Goal: Use online tool/utility: Utilize a website feature to perform a specific function

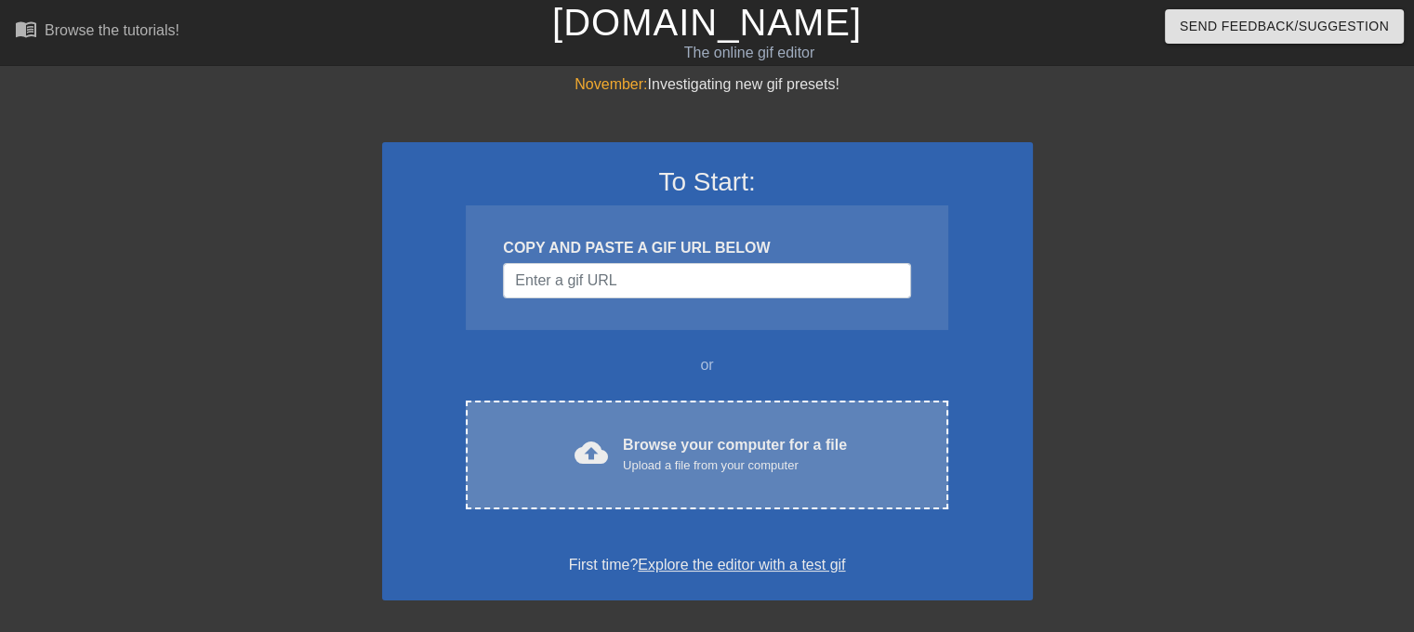
click at [800, 469] on div "Upload a file from your computer" at bounding box center [735, 466] width 224 height 19
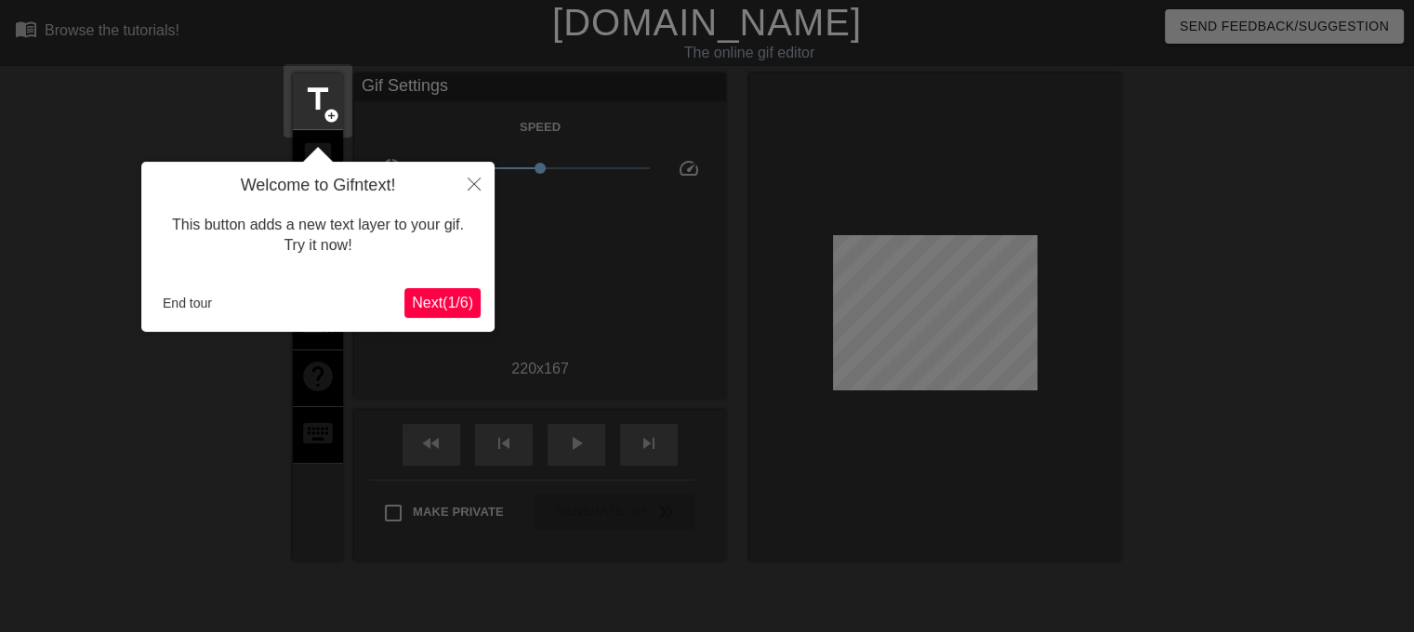
scroll to position [45, 0]
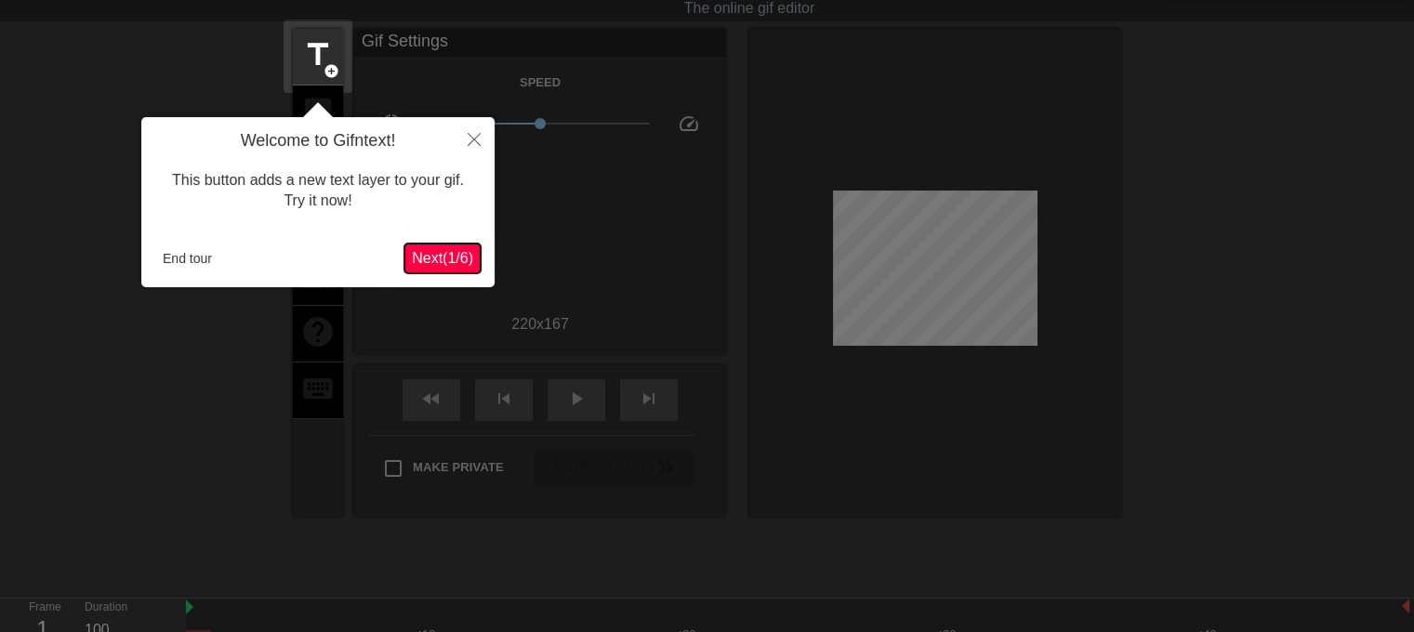
click at [452, 259] on span "Next ( 1 / 6 )" at bounding box center [442, 258] width 61 height 16
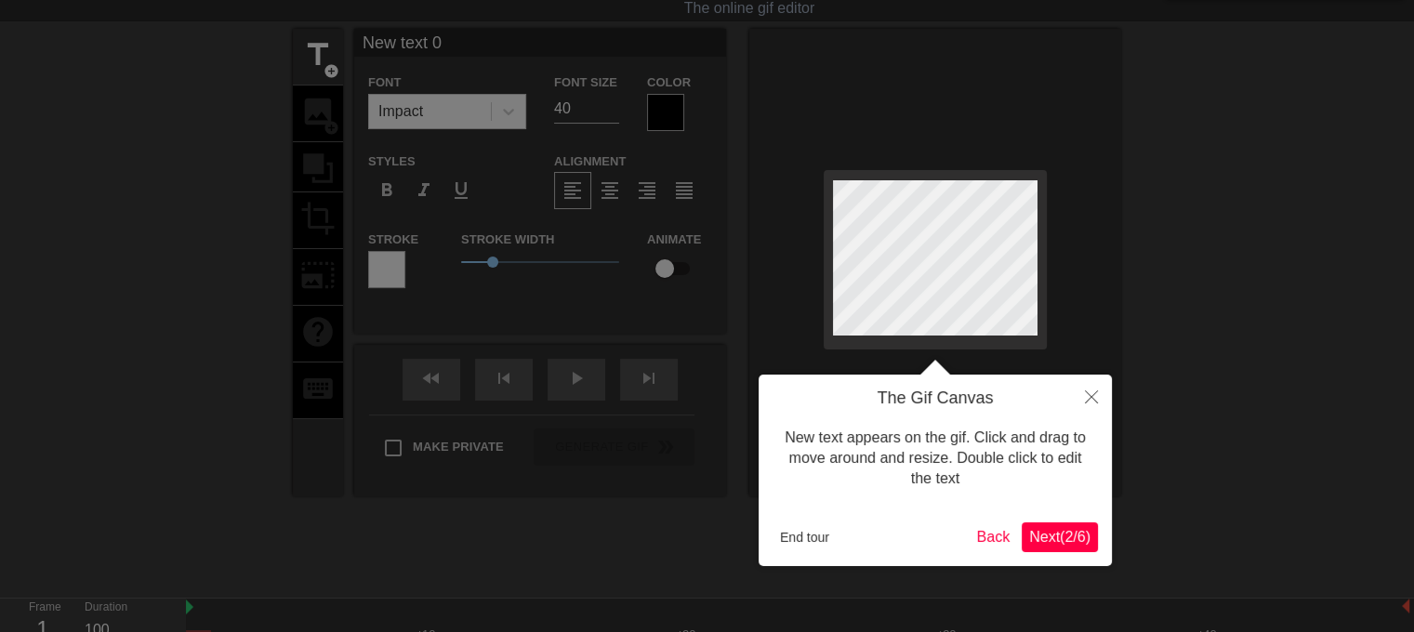
scroll to position [0, 0]
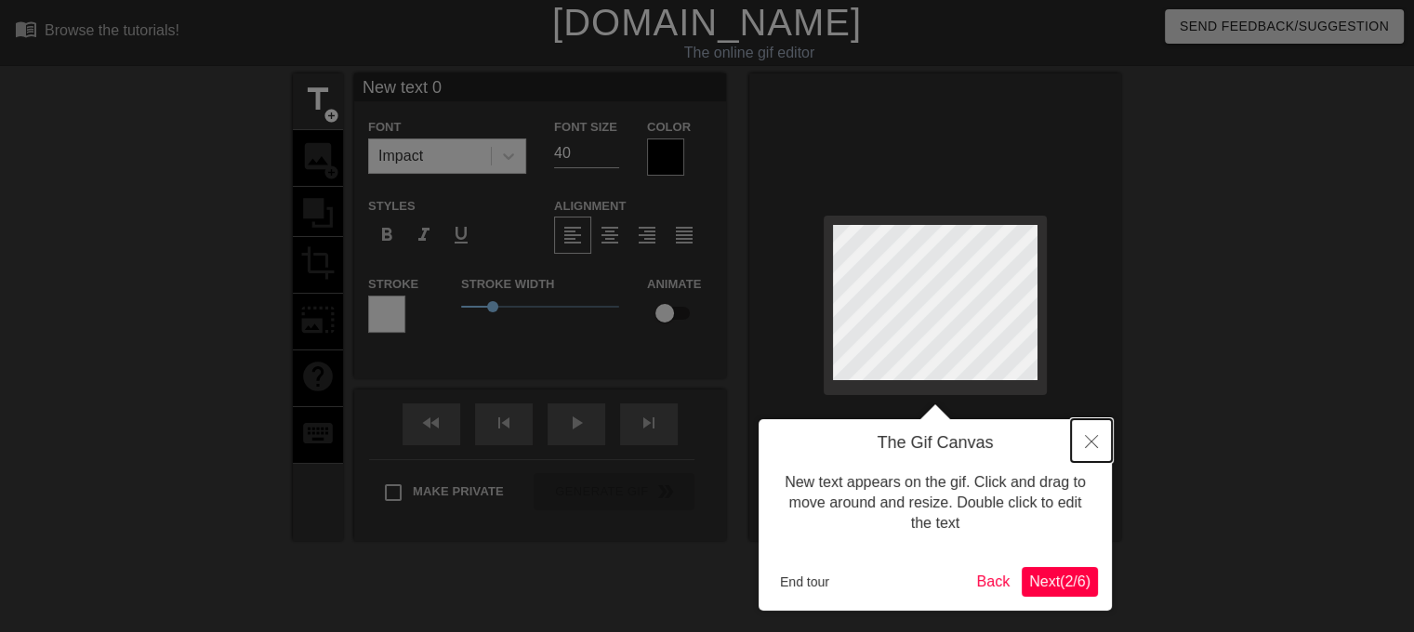
click at [1097, 438] on icon "Close" at bounding box center [1091, 441] width 13 height 13
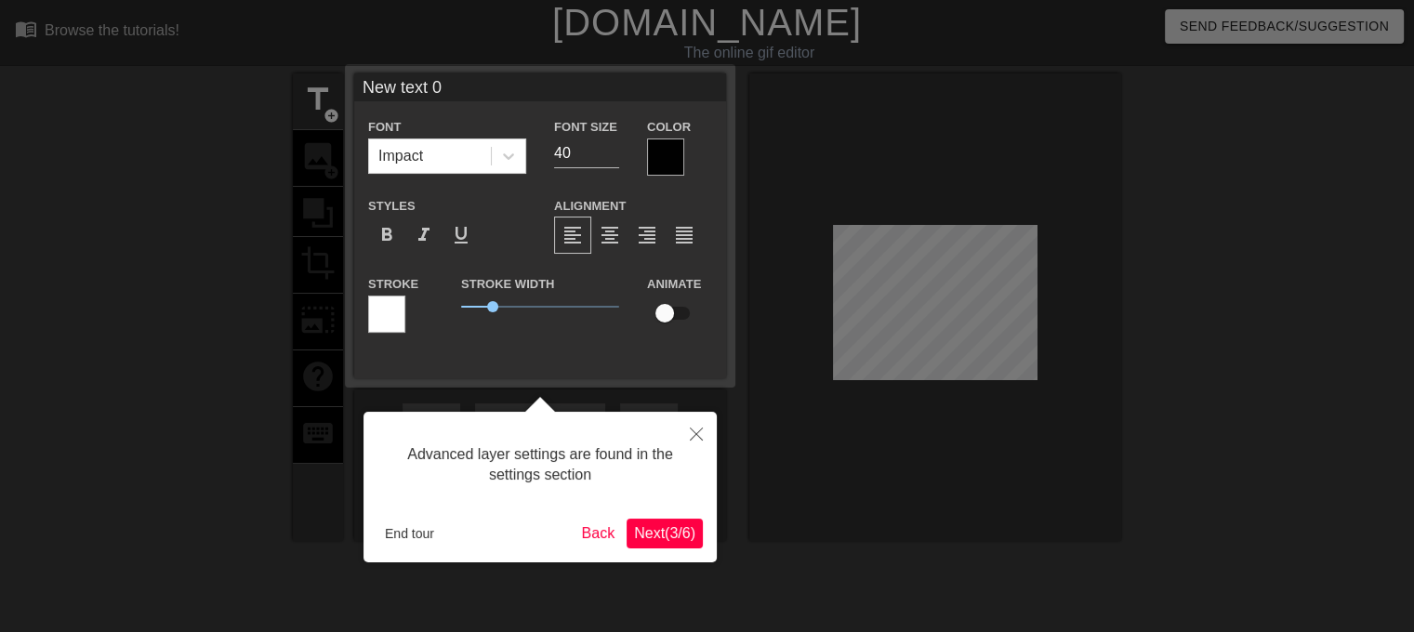
scroll to position [45, 0]
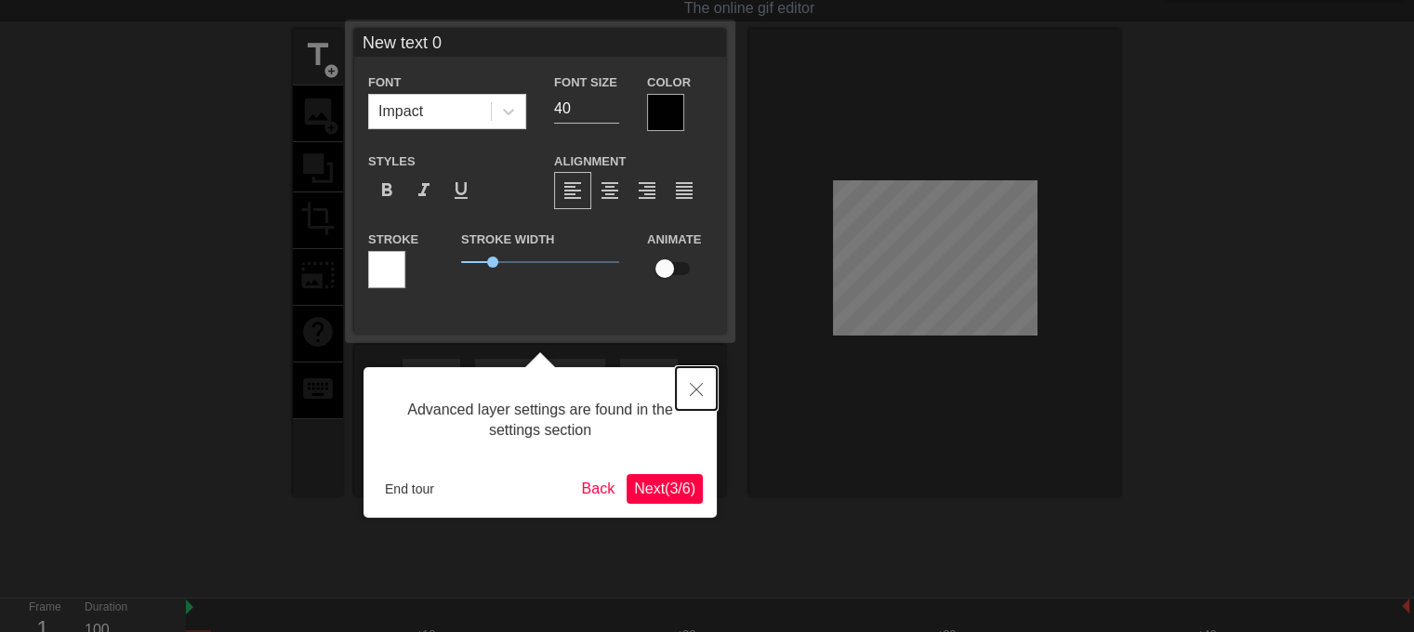
click at [696, 384] on icon "Close" at bounding box center [696, 389] width 13 height 13
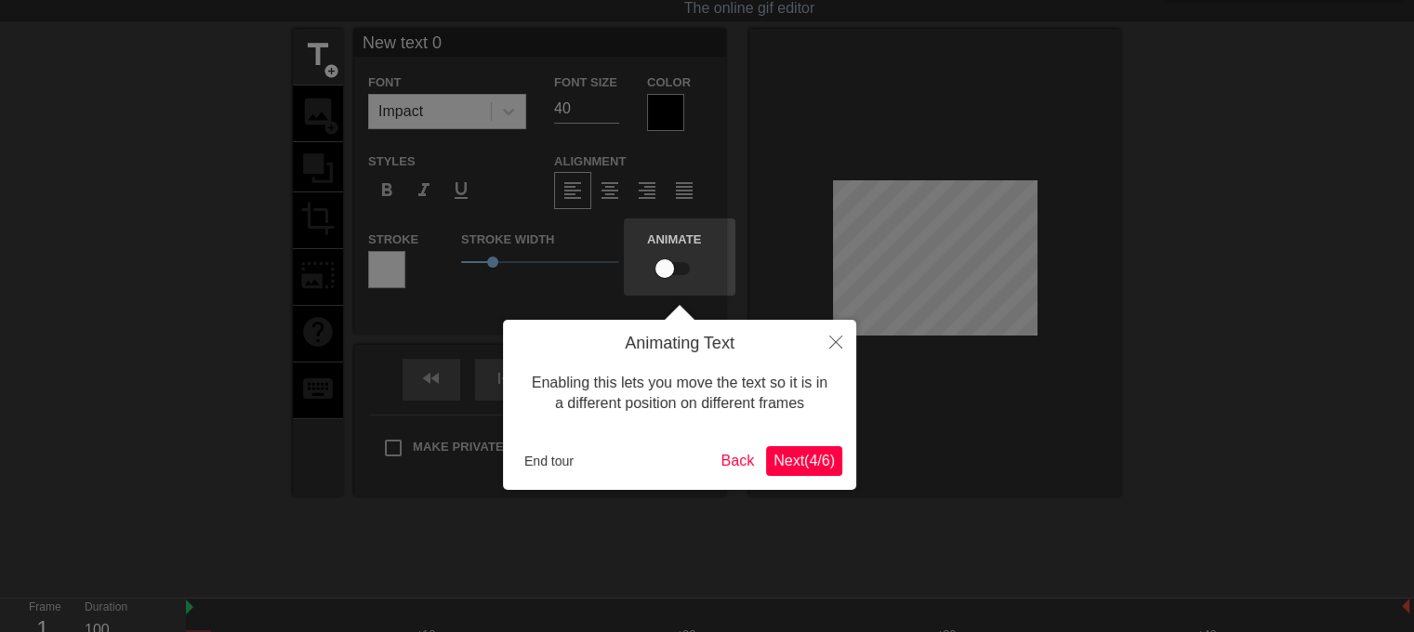
scroll to position [0, 0]
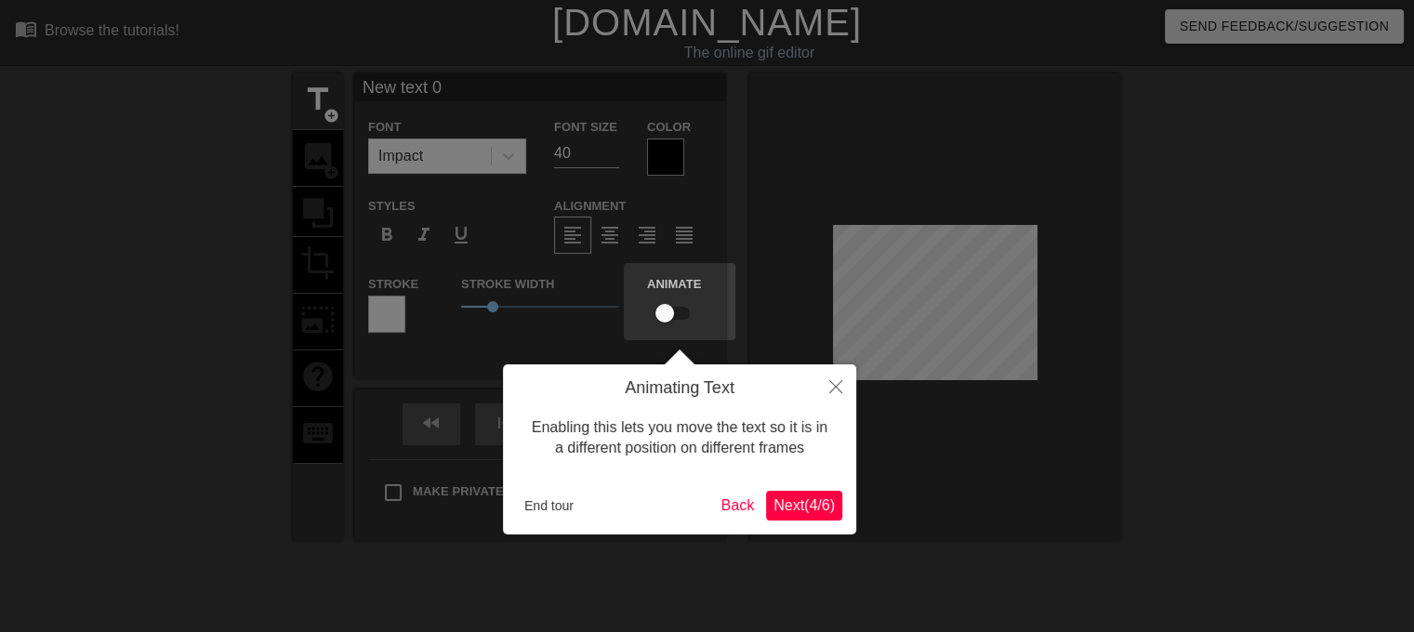
click at [827, 513] on span "Next ( 4 / 6 )" at bounding box center [804, 505] width 61 height 16
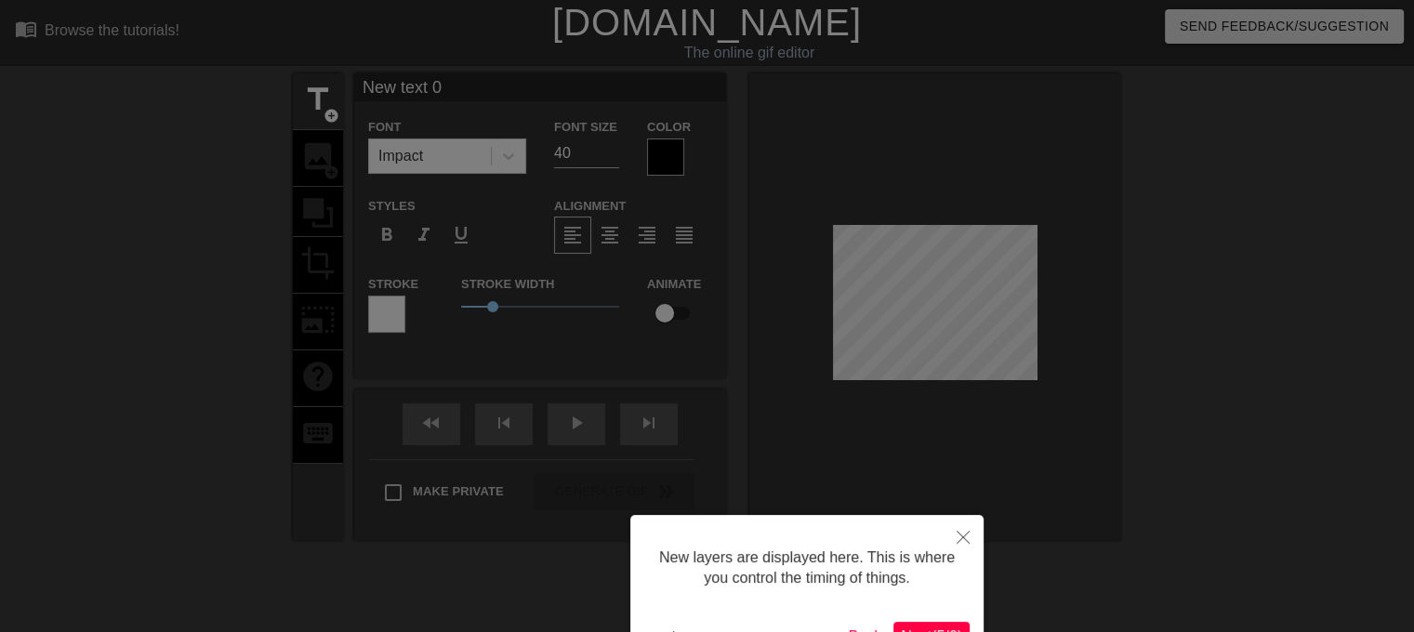
scroll to position [126, 0]
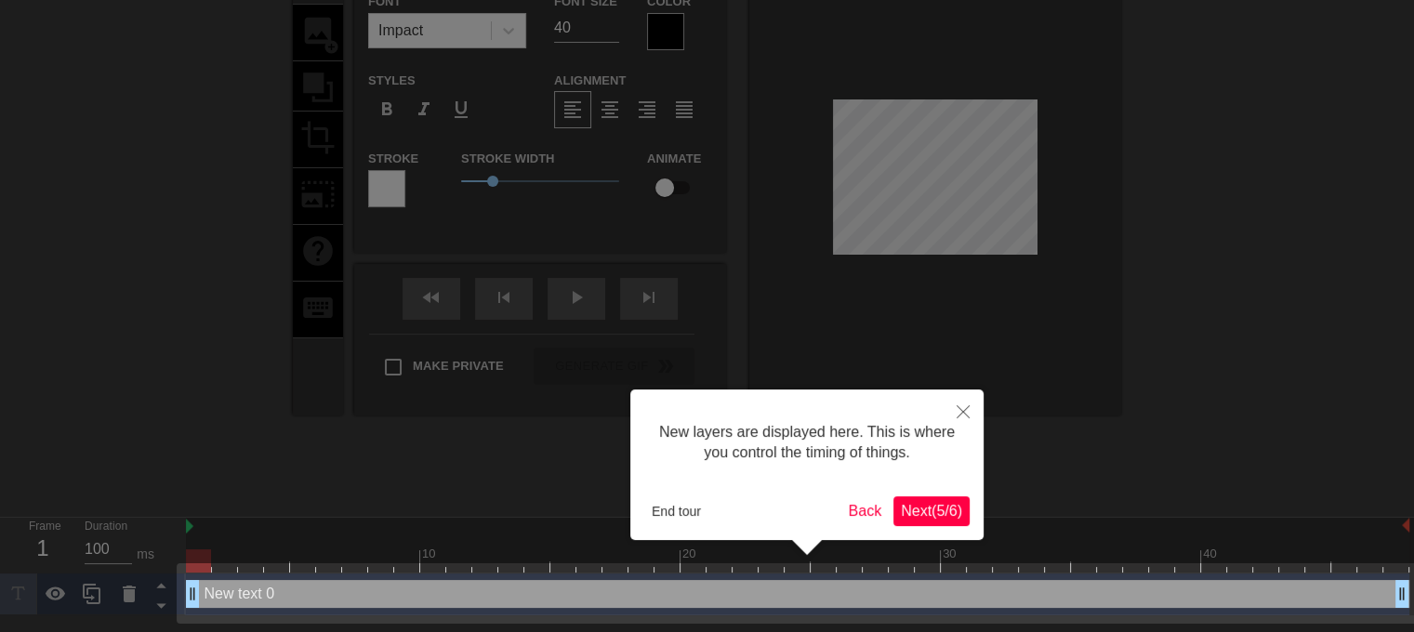
click at [926, 509] on span "Next ( 5 / 6 )" at bounding box center [931, 511] width 61 height 16
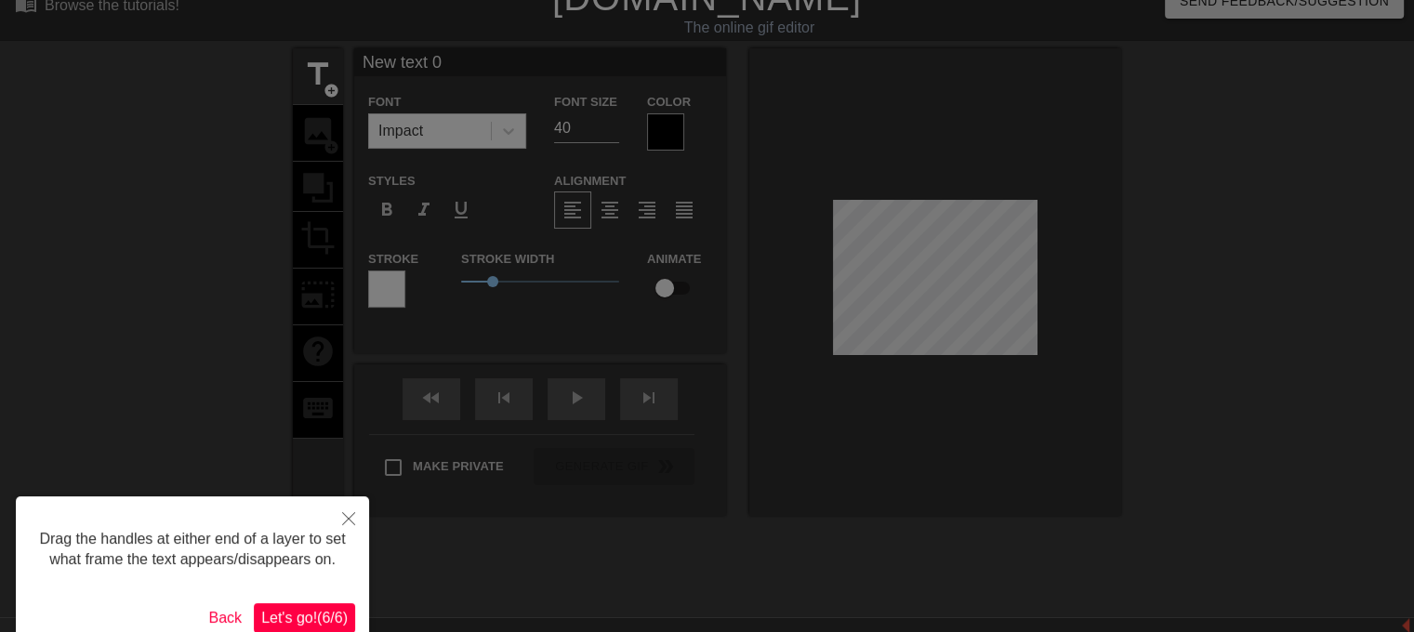
scroll to position [0, 0]
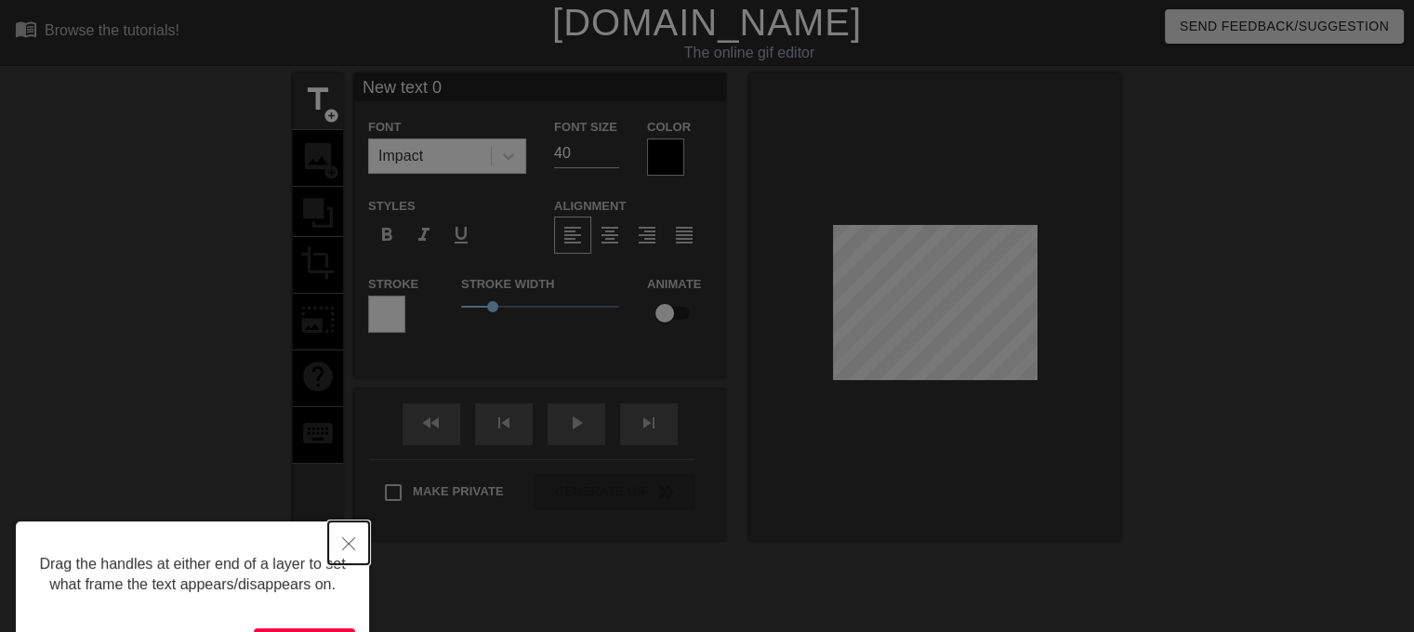
click at [351, 538] on icon "Close" at bounding box center [348, 543] width 13 height 13
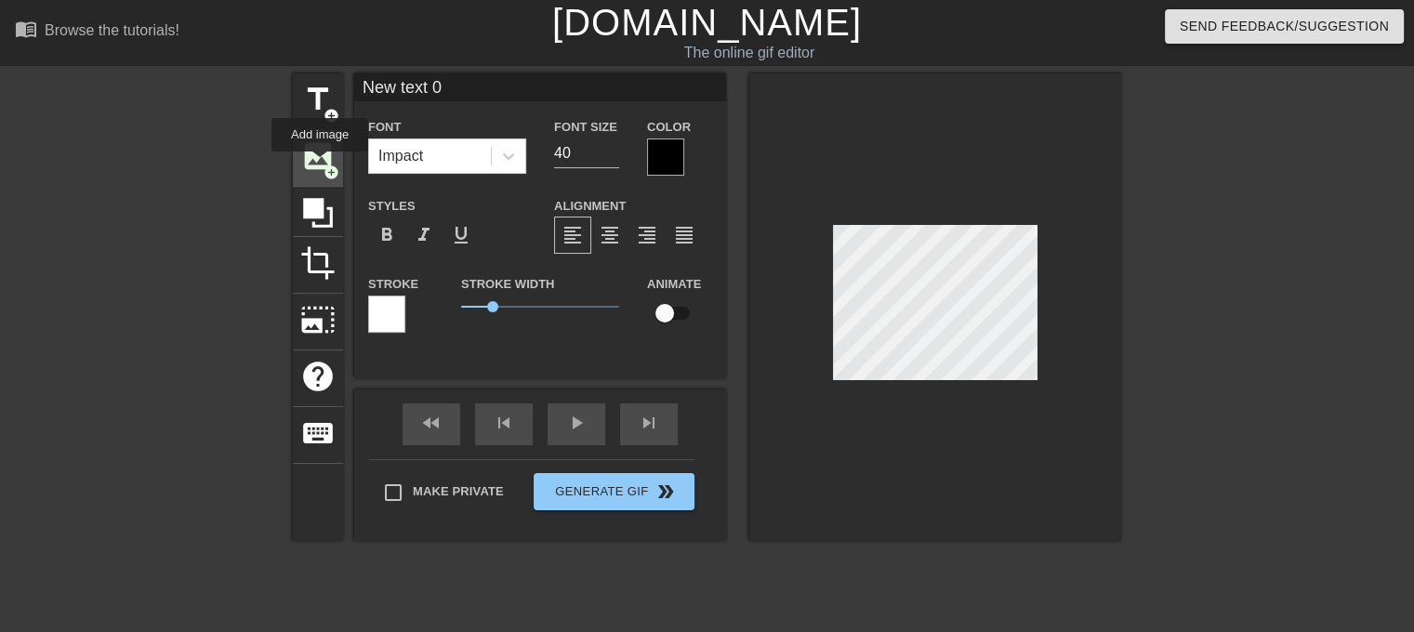
click at [320, 165] on span "image" at bounding box center [317, 156] width 35 height 35
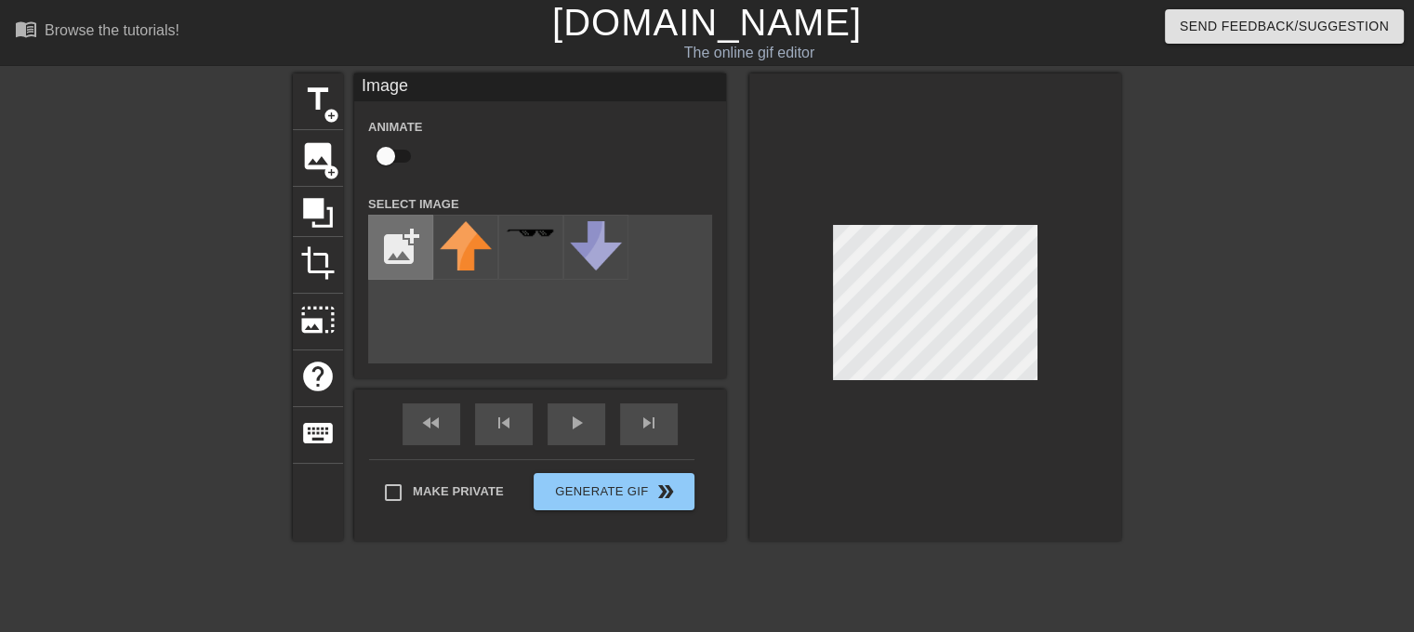
click at [413, 243] on input "file" at bounding box center [400, 247] width 63 height 63
type input "C:\fakepath\k_Photo_Recipes_2024-11-cinnamon-rolls_cinnamon-rolls-211.jpeg"
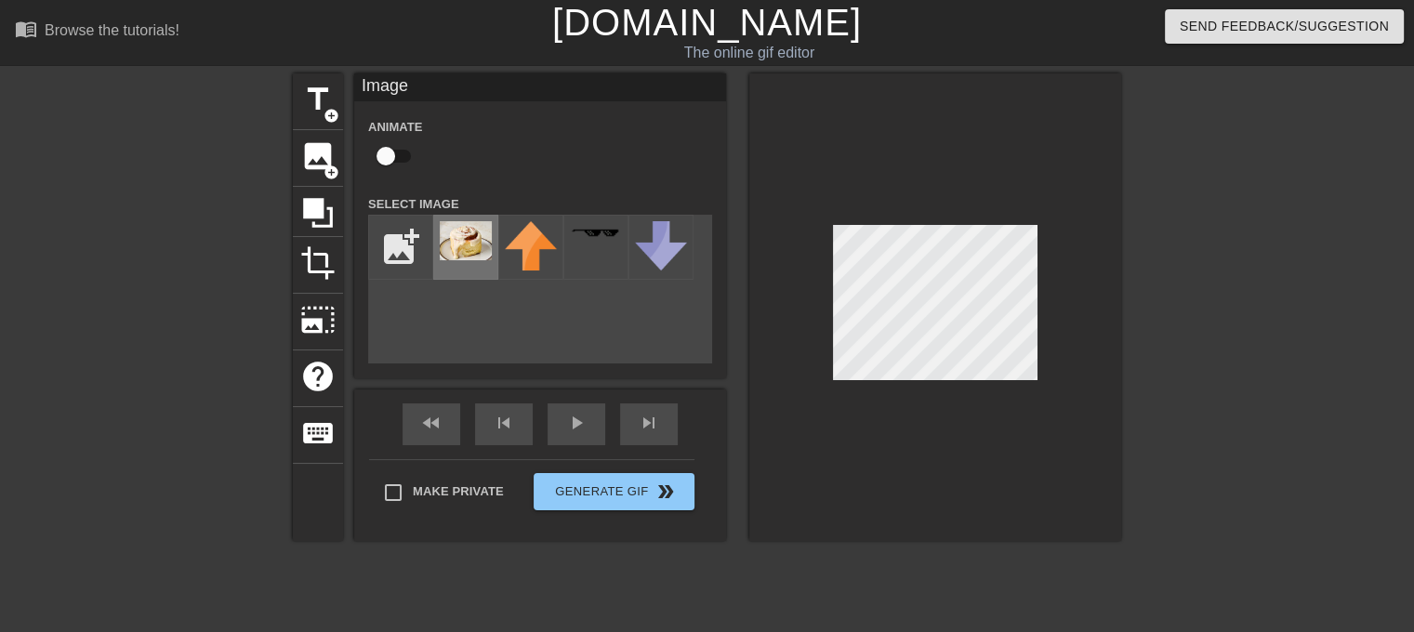
click at [470, 232] on img at bounding box center [466, 240] width 52 height 39
click at [855, 412] on div at bounding box center [935, 307] width 372 height 468
click at [819, 423] on div at bounding box center [935, 307] width 372 height 468
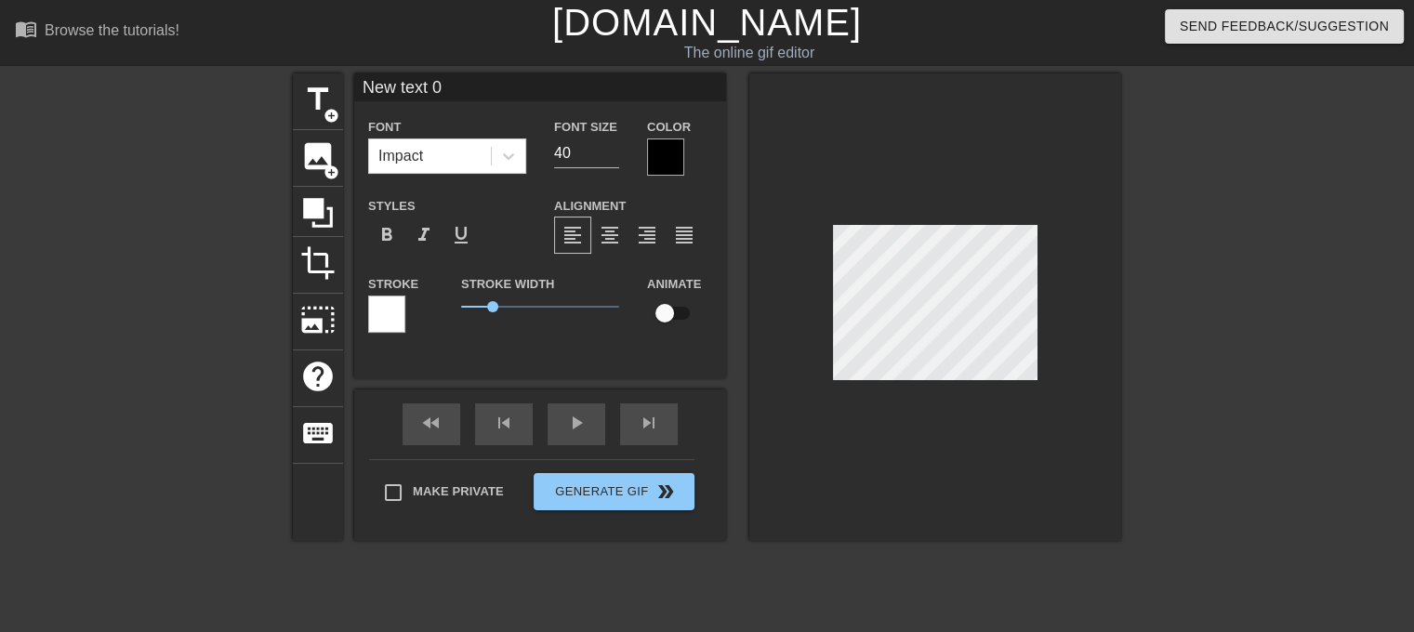
scroll to position [2, 5]
drag, startPoint x: 462, startPoint y: 86, endPoint x: 339, endPoint y: 103, distance: 124.0
click at [339, 103] on div "title add_circle image add_circle crop photo_size_select_large help keyboard Ne…" at bounding box center [707, 307] width 829 height 468
click at [325, 152] on span "image" at bounding box center [317, 156] width 35 height 35
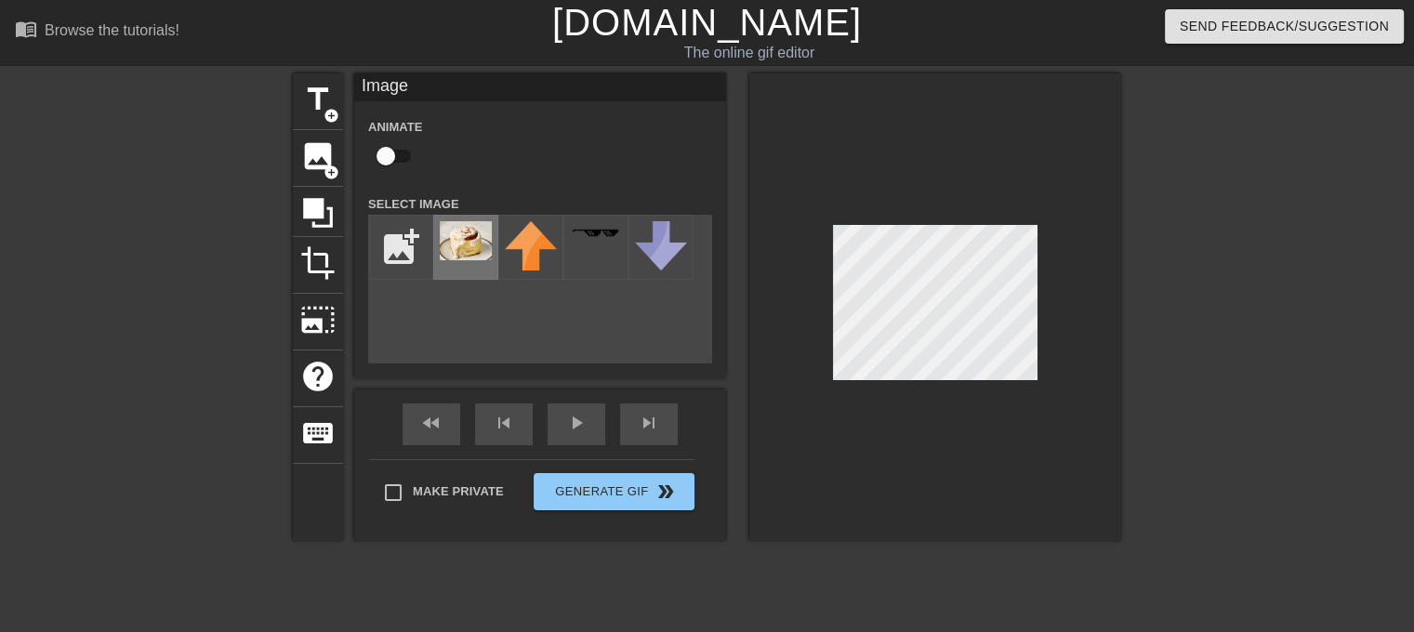
click at [459, 245] on img at bounding box center [466, 240] width 52 height 39
click at [331, 323] on span "photo_size_select_large" at bounding box center [317, 319] width 35 height 35
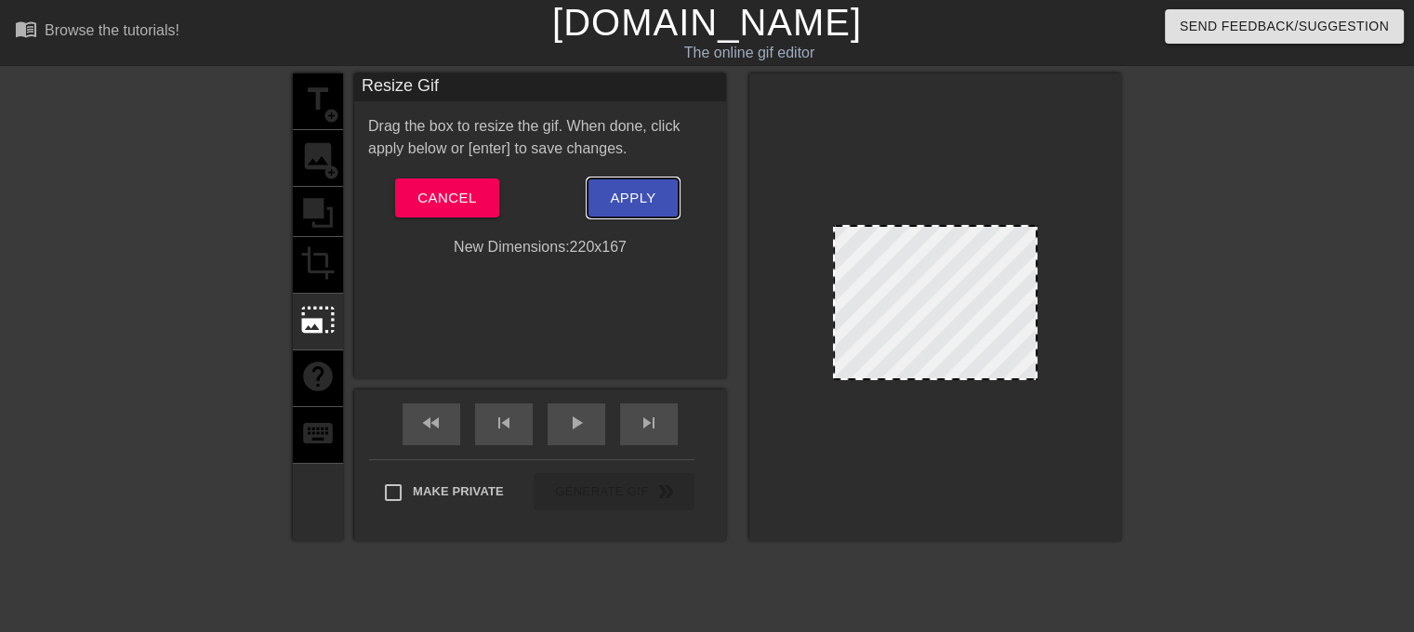
click at [636, 199] on span "Apply" at bounding box center [633, 198] width 46 height 24
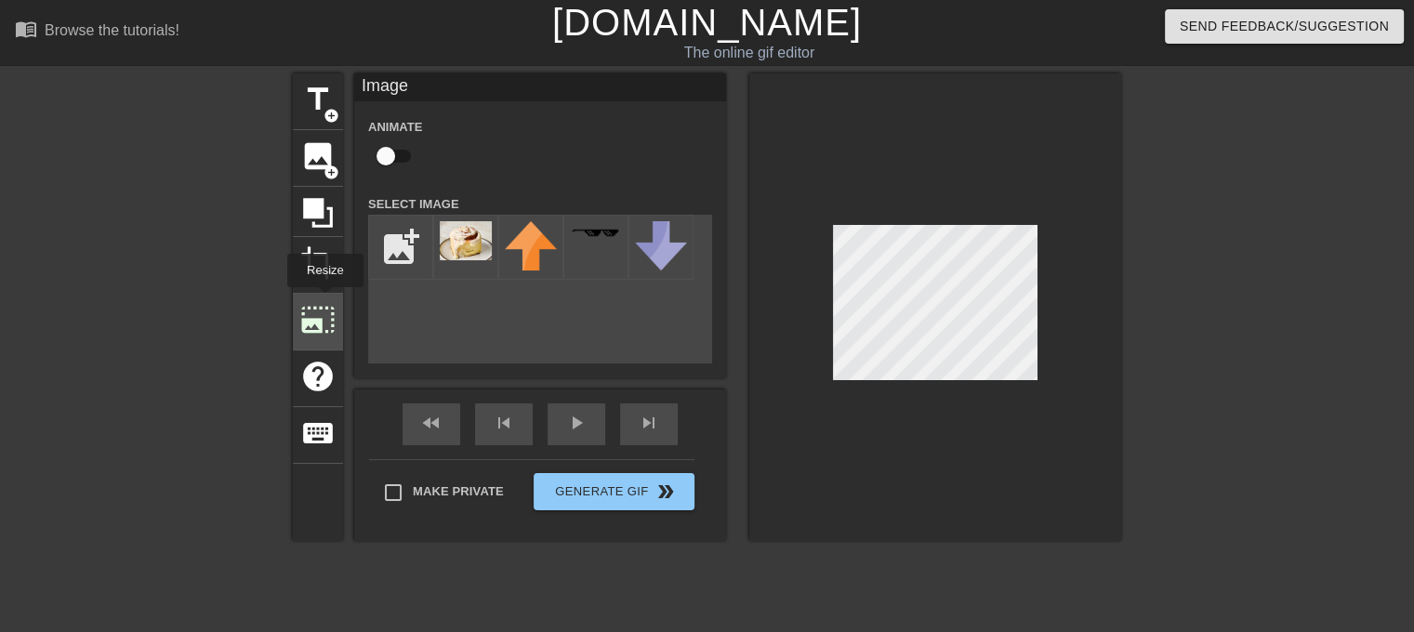
click at [324, 302] on span "photo_size_select_large" at bounding box center [317, 319] width 35 height 35
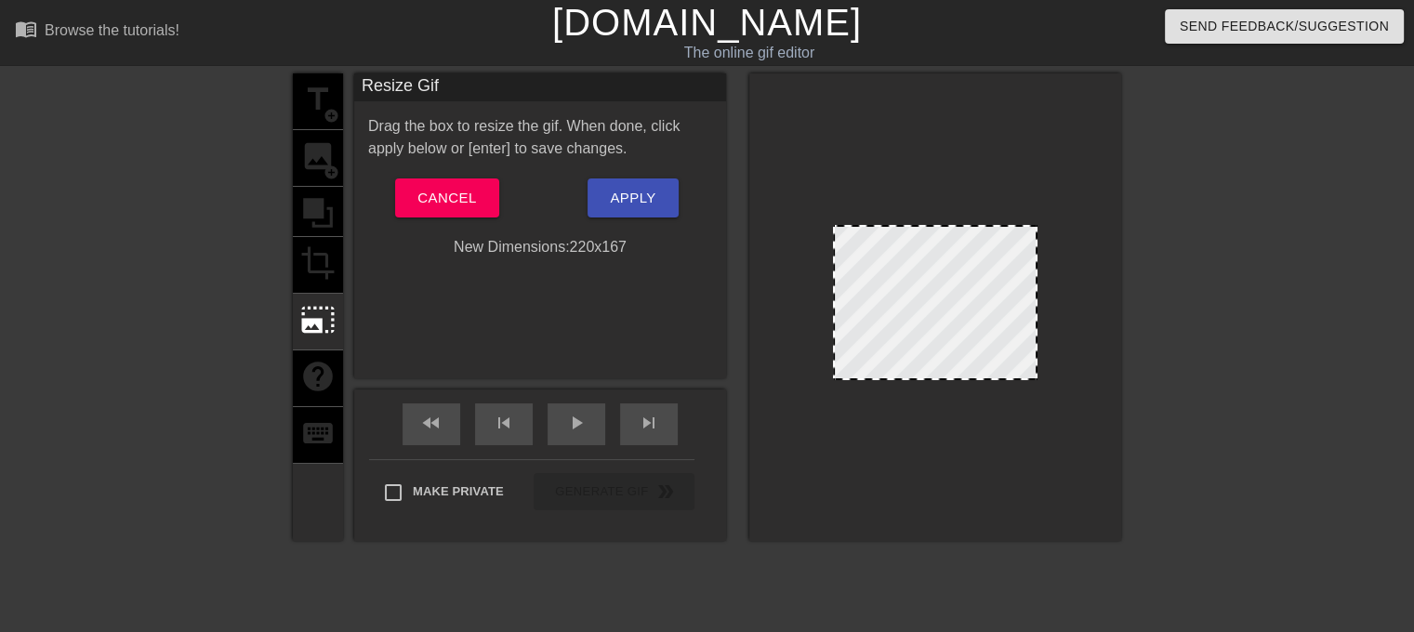
drag, startPoint x: 837, startPoint y: 230, endPoint x: 951, endPoint y: 305, distance: 136.9
click at [951, 305] on div at bounding box center [935, 302] width 205 height 155
click at [454, 192] on span "Cancel" at bounding box center [447, 198] width 59 height 24
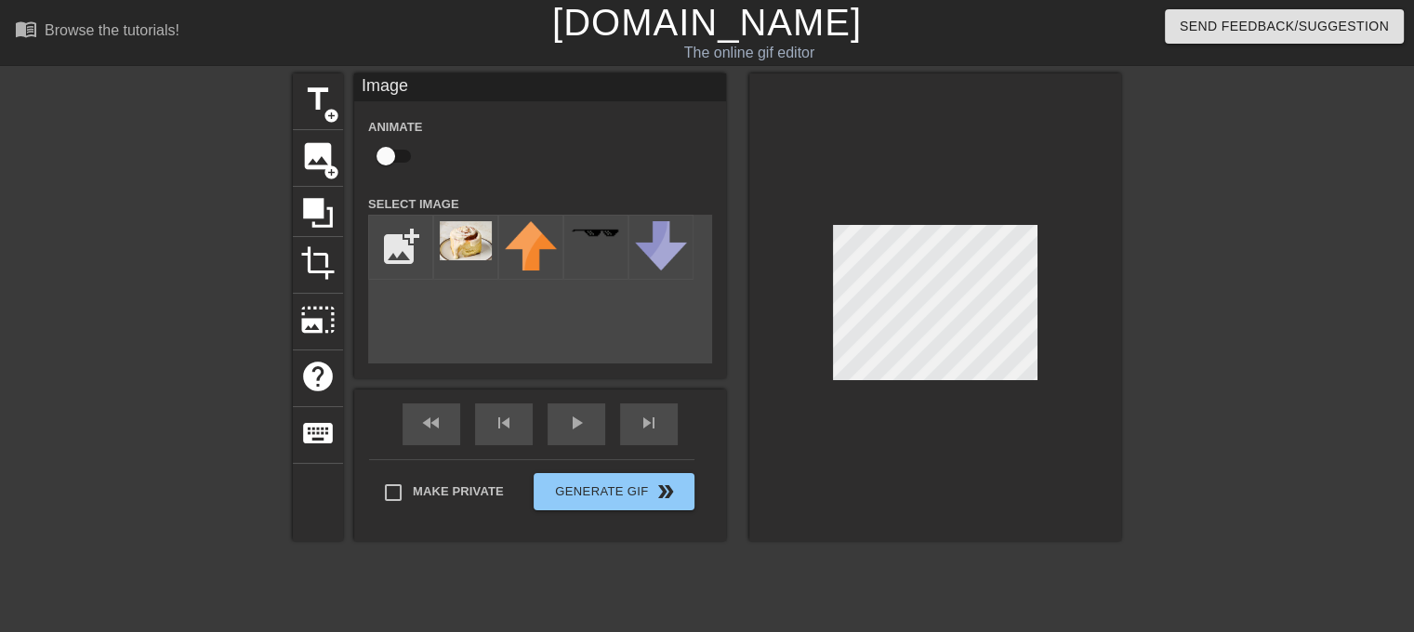
click at [844, 380] on div at bounding box center [935, 307] width 372 height 468
click at [309, 270] on span "crop" at bounding box center [317, 262] width 35 height 35
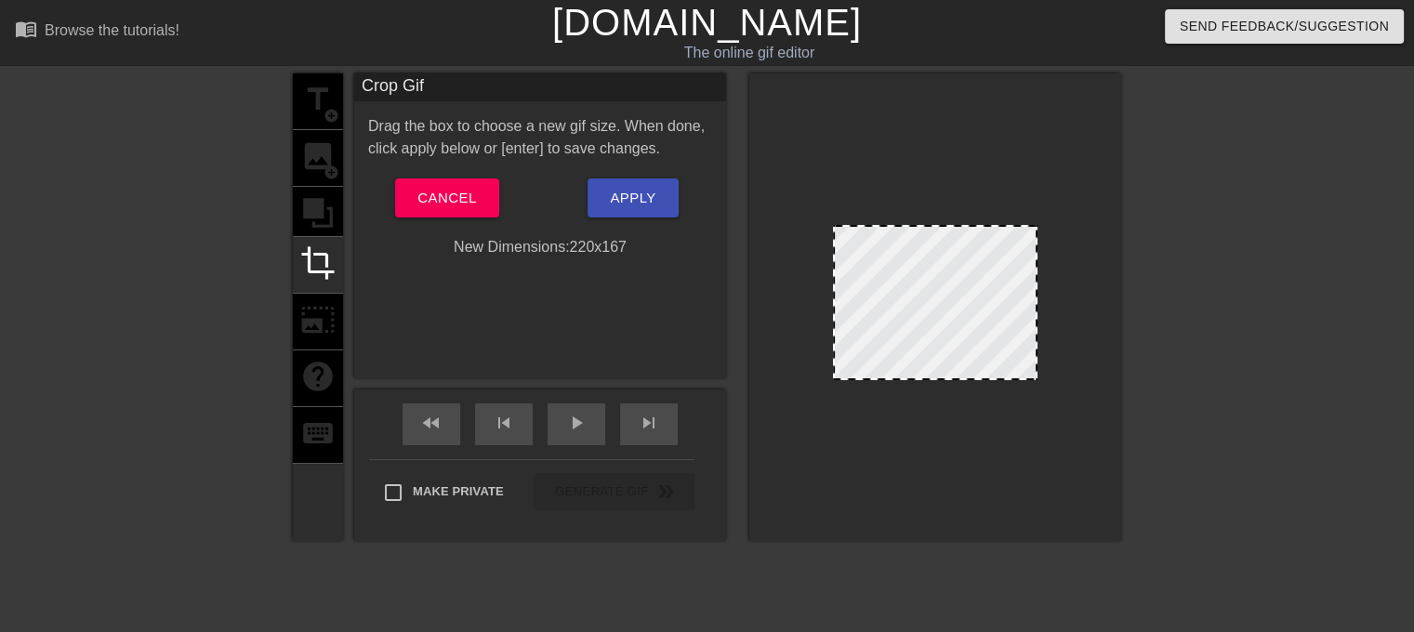
click at [979, 315] on div at bounding box center [935, 302] width 205 height 155
click at [985, 315] on div at bounding box center [935, 302] width 205 height 155
click at [480, 200] on button "Cancel" at bounding box center [446, 198] width 103 height 39
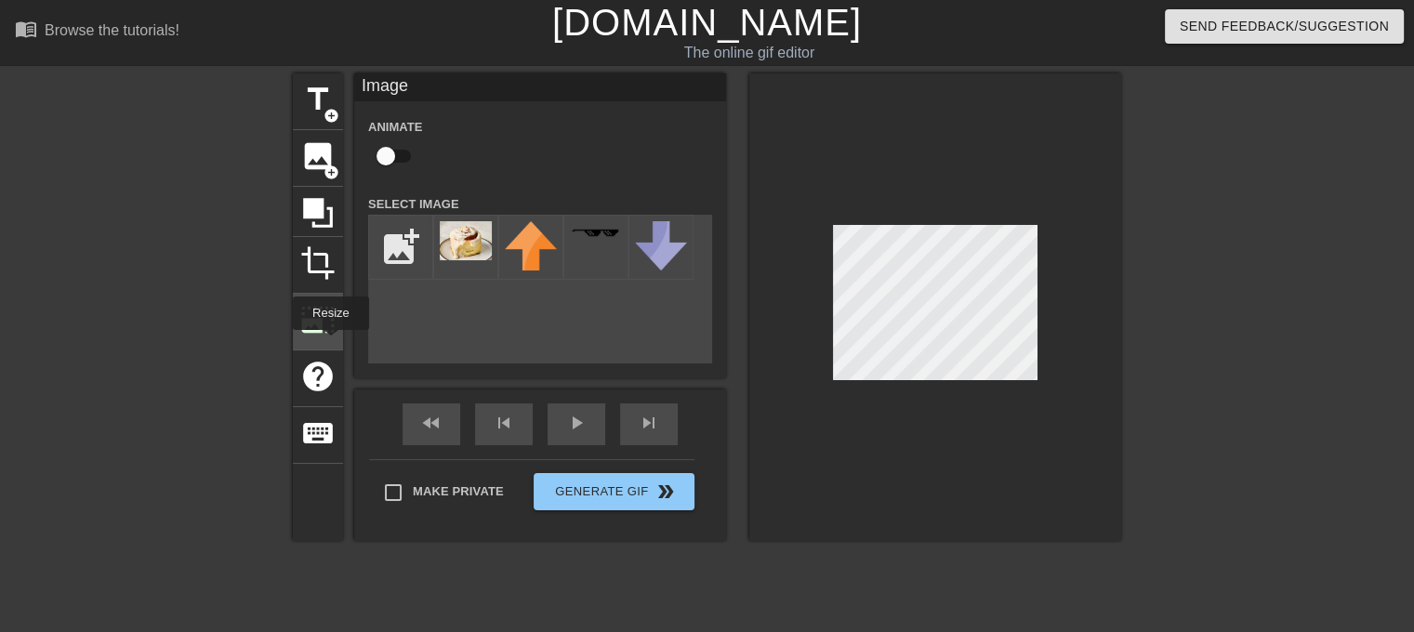
click at [320, 318] on span "photo_size_select_large" at bounding box center [317, 319] width 35 height 35
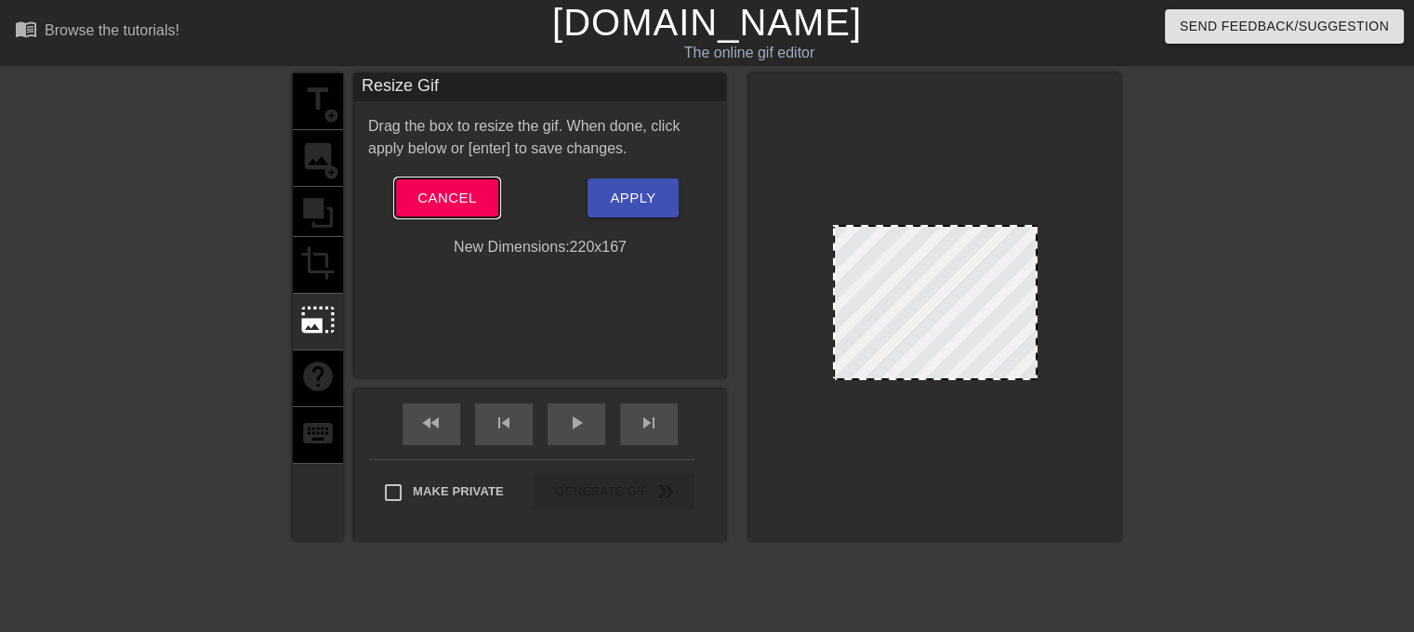
click at [465, 214] on button "Cancel" at bounding box center [446, 198] width 103 height 39
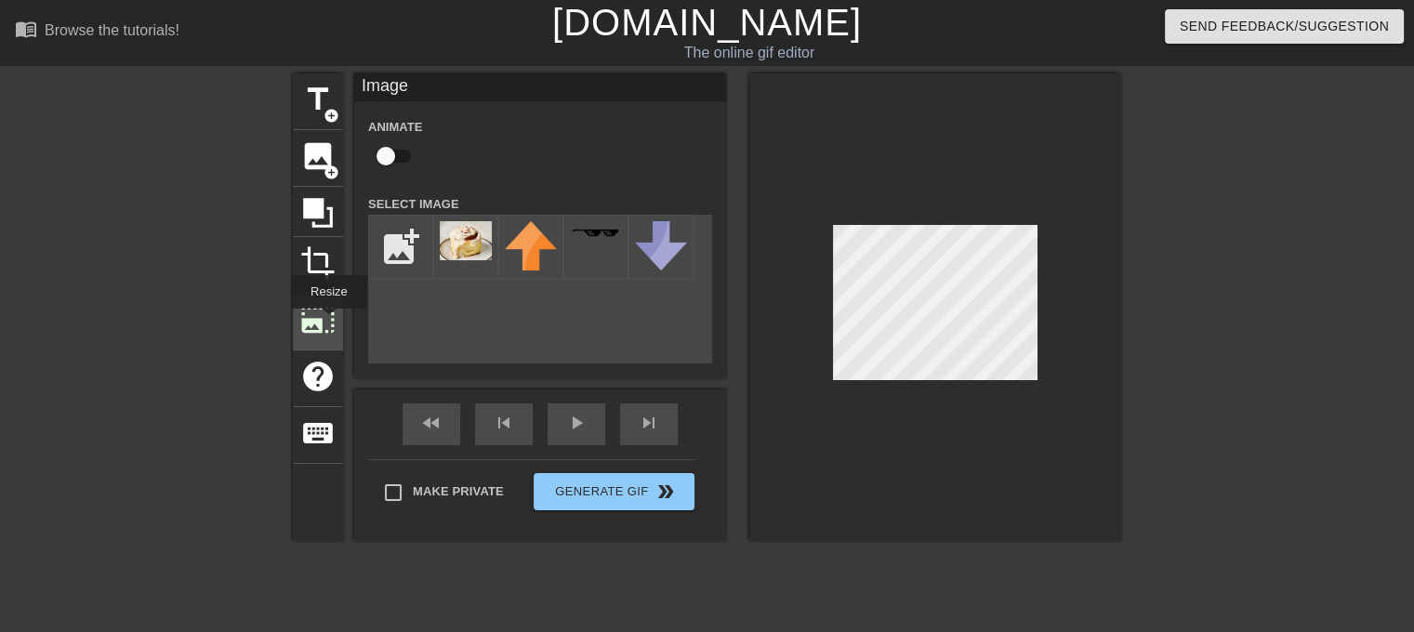
click at [327, 322] on span "photo_size_select_large" at bounding box center [317, 319] width 35 height 35
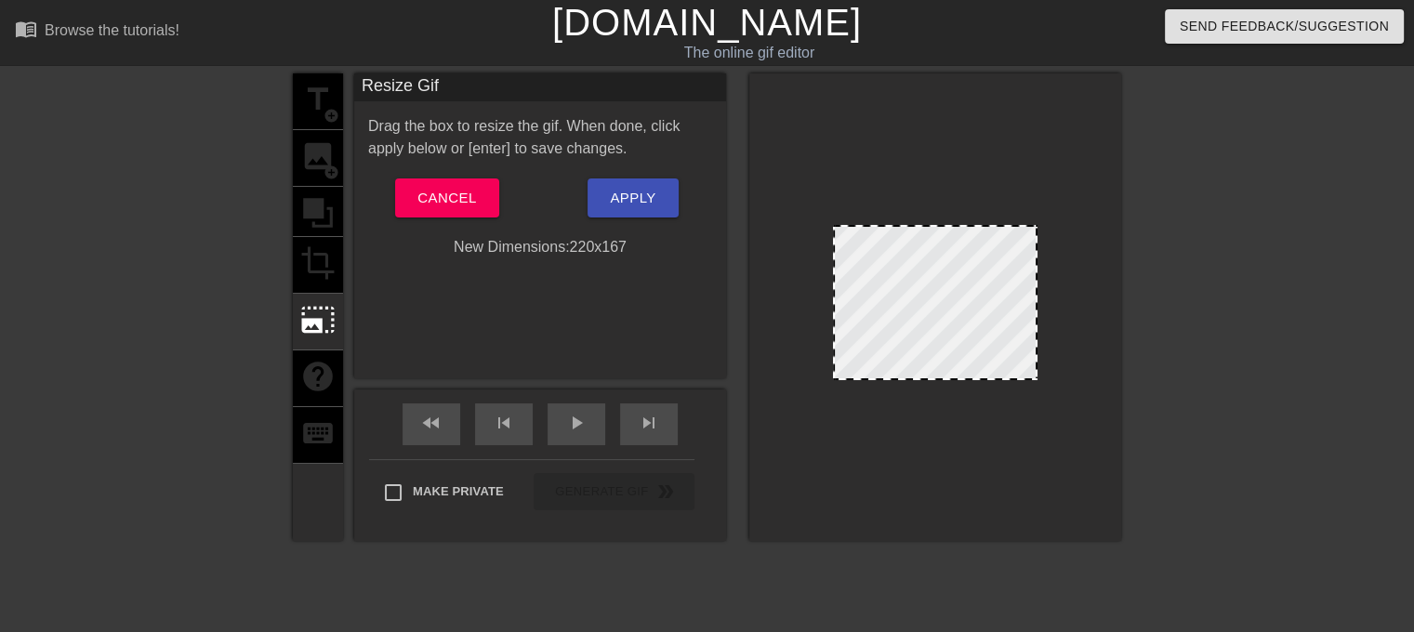
drag, startPoint x: 1035, startPoint y: 226, endPoint x: 1112, endPoint y: 207, distance: 79.4
click at [1112, 207] on div at bounding box center [935, 307] width 372 height 468
click at [484, 207] on button "Cancel" at bounding box center [446, 198] width 103 height 39
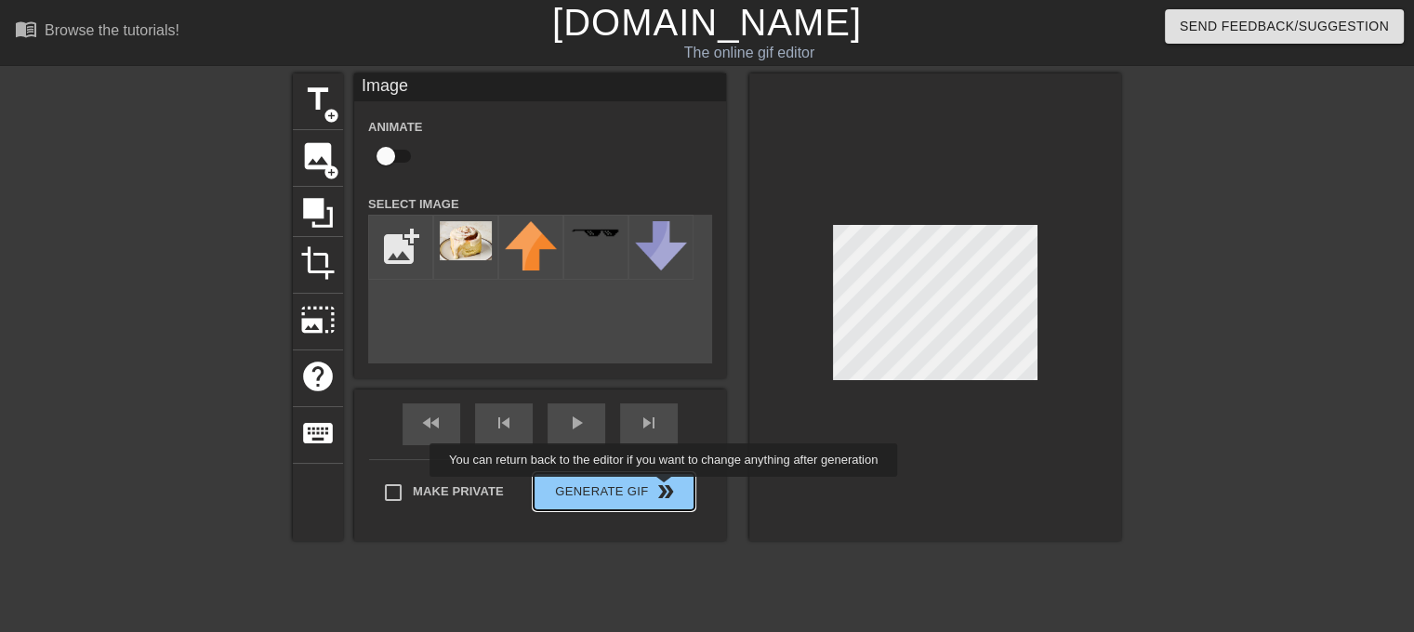
click at [666, 490] on div "Make Private Generate Gif double_arrow" at bounding box center [531, 495] width 325 height 73
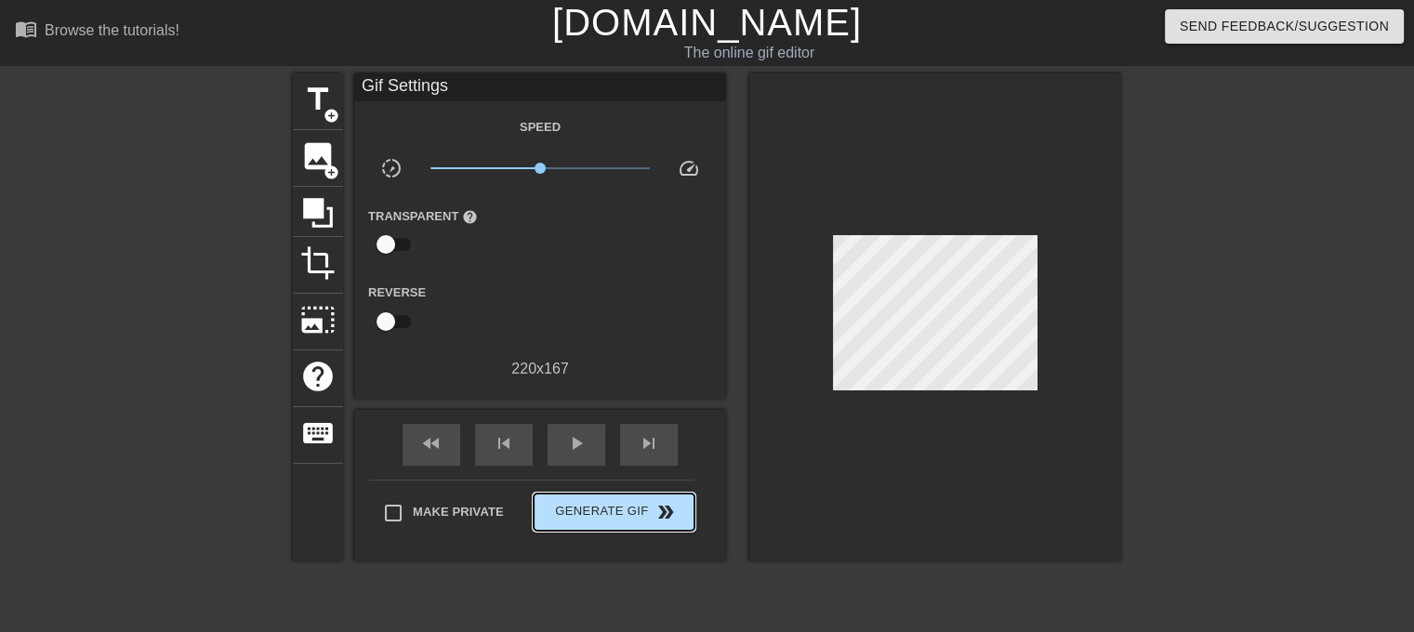
click at [620, 511] on span "Generate Gif double_arrow" at bounding box center [614, 512] width 146 height 22
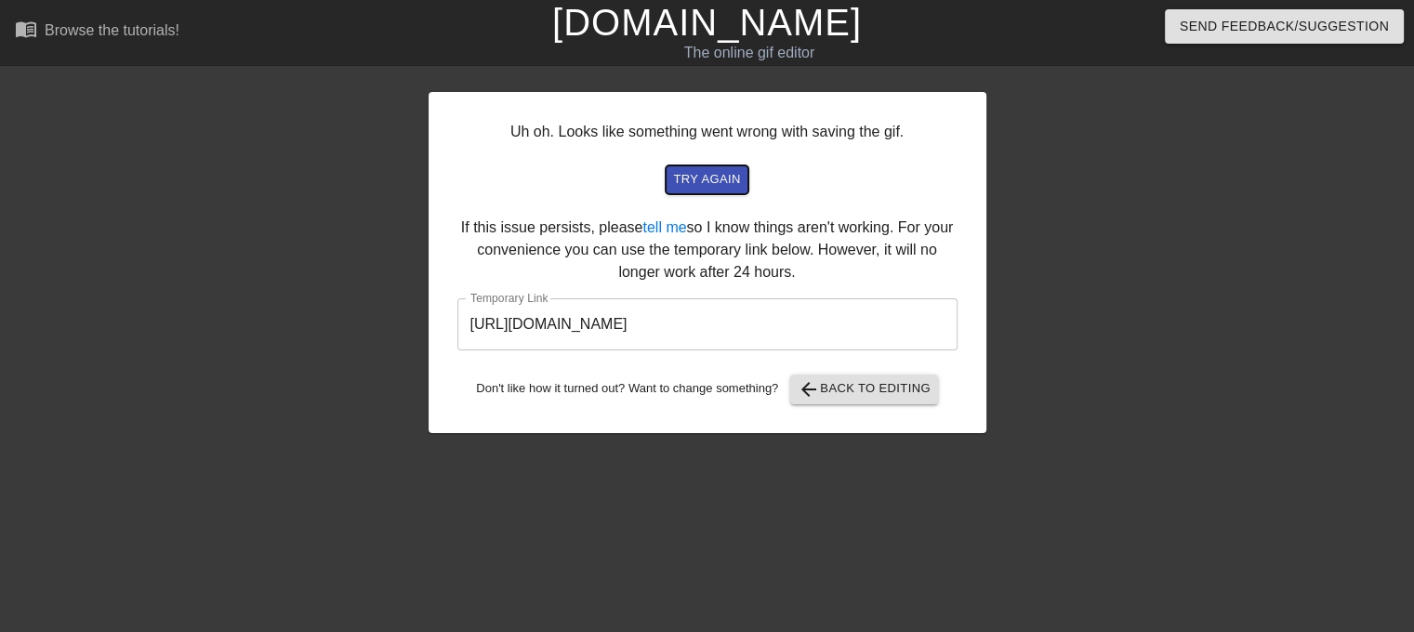
click at [717, 182] on span "try again" at bounding box center [706, 179] width 67 height 21
click at [610, 325] on input "[URL][DOMAIN_NAME]" at bounding box center [707, 324] width 500 height 52
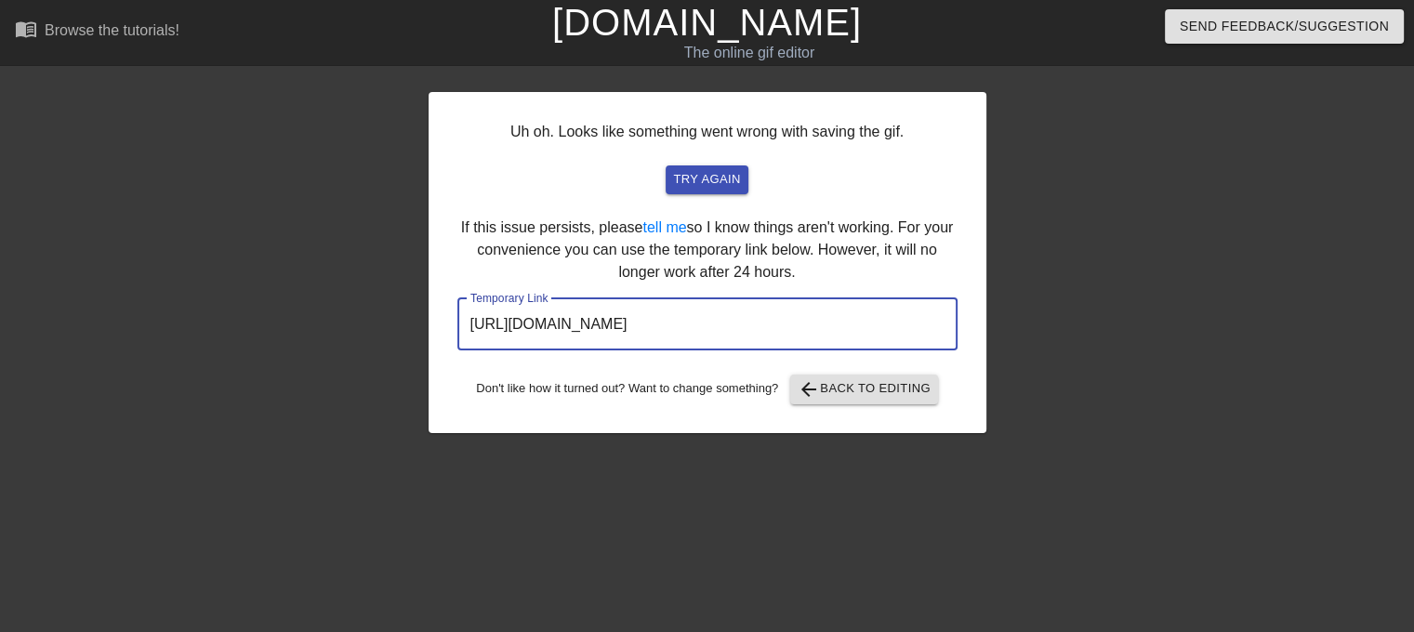
click at [610, 325] on input "[URL][DOMAIN_NAME]" at bounding box center [707, 324] width 500 height 52
